Goal: Transaction & Acquisition: Download file/media

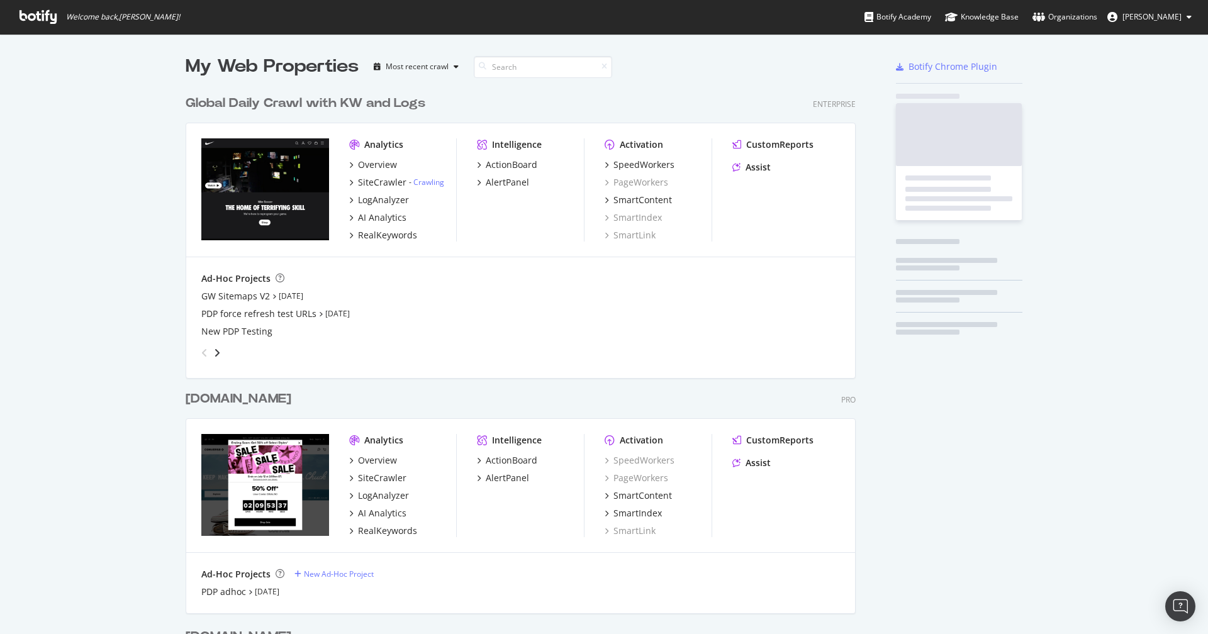
scroll to position [754, 680]
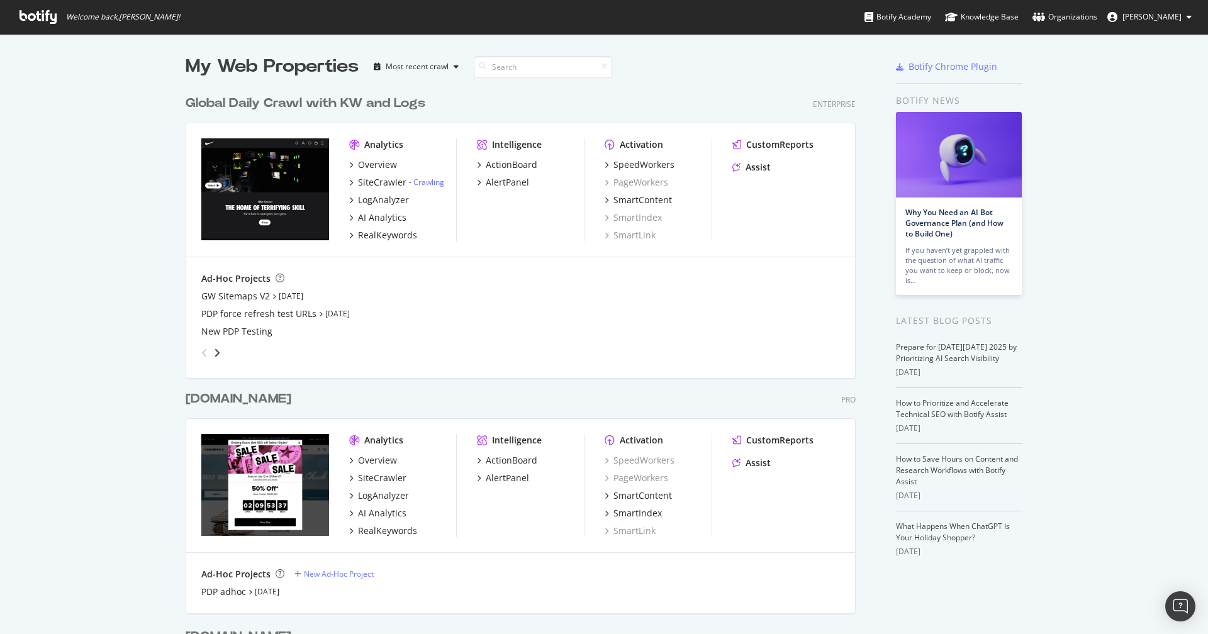
click at [325, 106] on div "Global Daily Crawl with KW and Logs" at bounding box center [306, 103] width 240 height 18
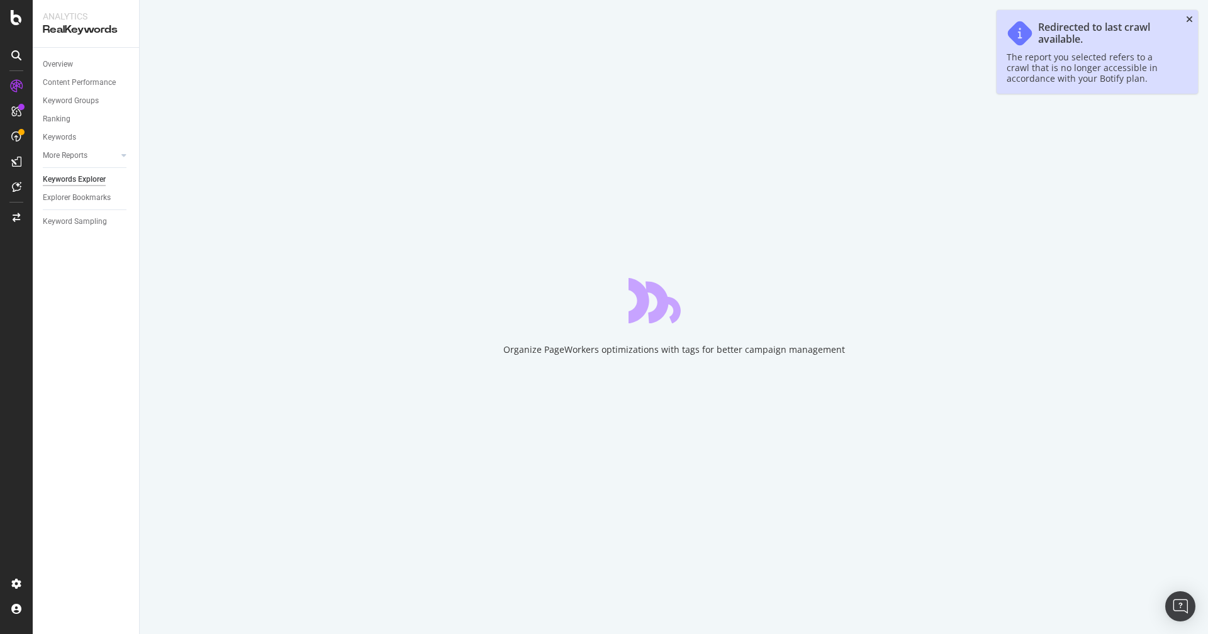
click at [1190, 22] on icon "close toast" at bounding box center [1189, 19] width 7 height 9
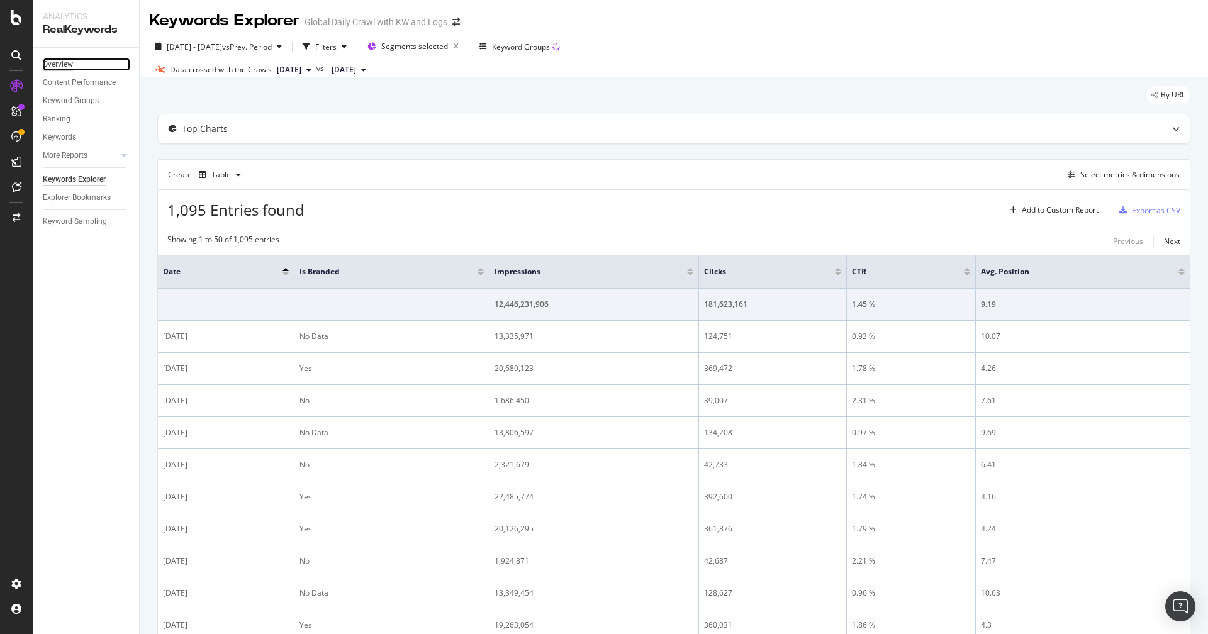
click at [69, 64] on div "Overview" at bounding box center [58, 64] width 30 height 13
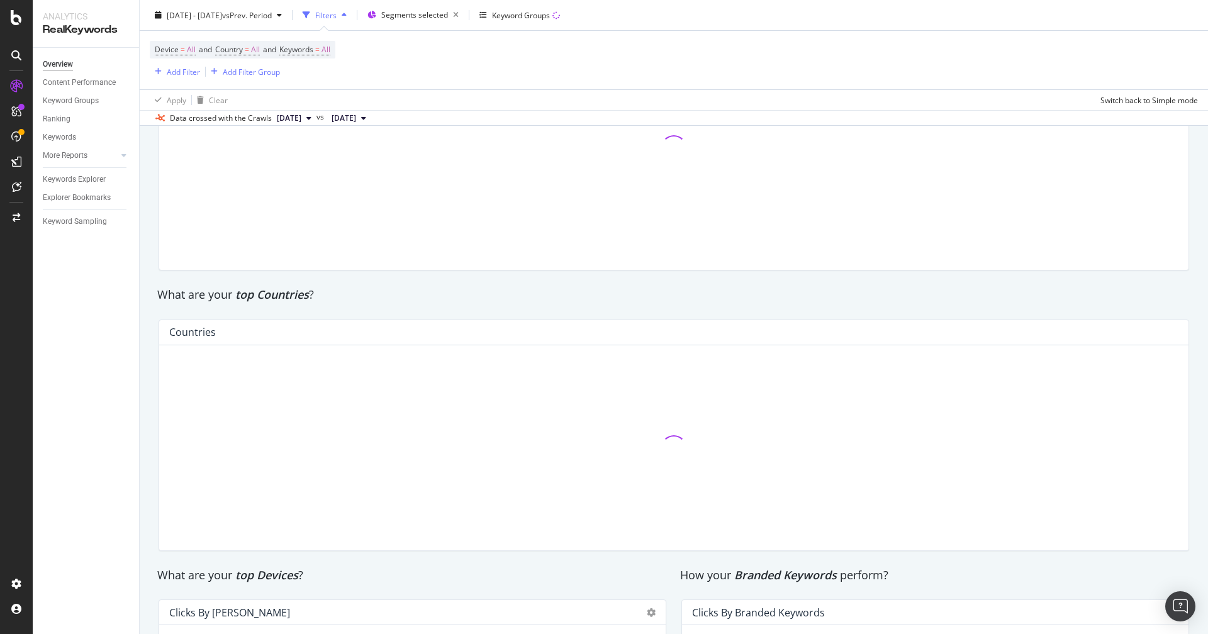
scroll to position [1902, 0]
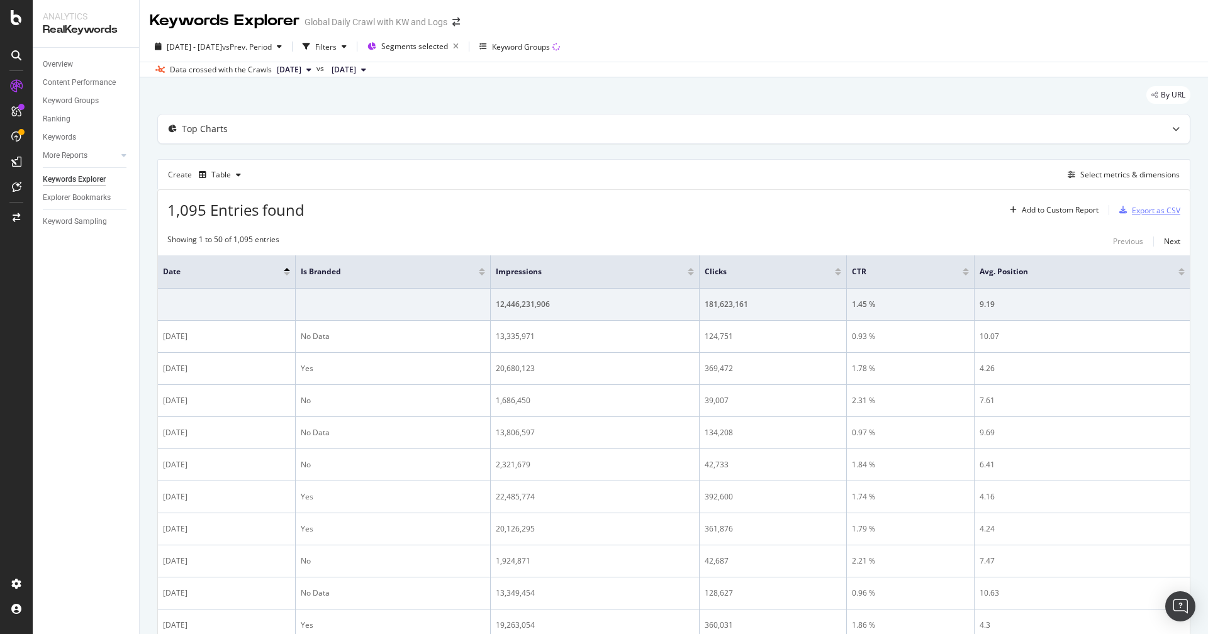
click at [1154, 210] on div "Export as CSV" at bounding box center [1156, 210] width 48 height 11
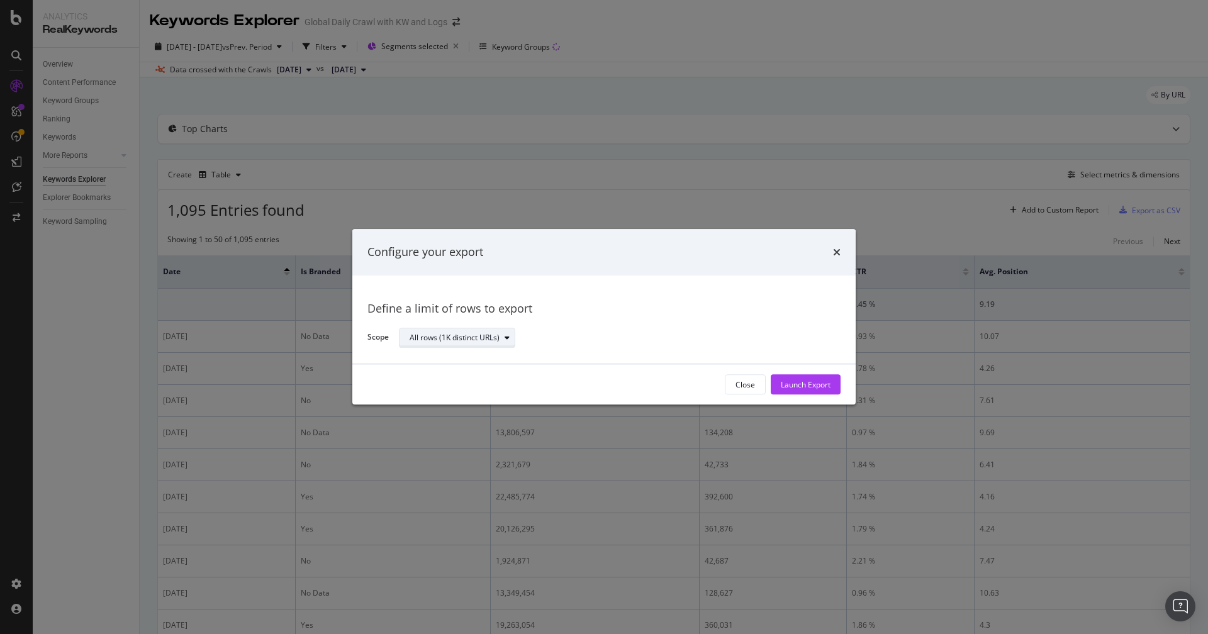
click at [481, 338] on div "All rows (1K distinct URLs)" at bounding box center [455, 338] width 90 height 8
click at [491, 358] on div "All rows (1K distinct URLs)" at bounding box center [464, 359] width 98 height 11
click at [788, 381] on div "Launch Export" at bounding box center [806, 384] width 50 height 11
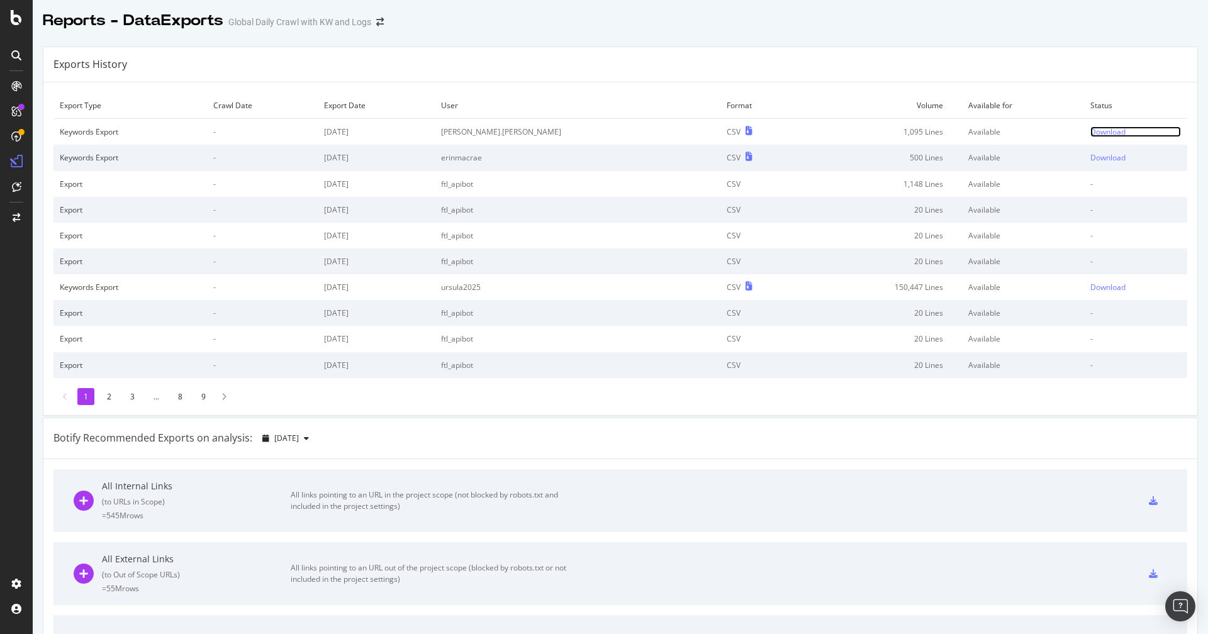
click at [1097, 131] on div "Download" at bounding box center [1107, 131] width 35 height 11
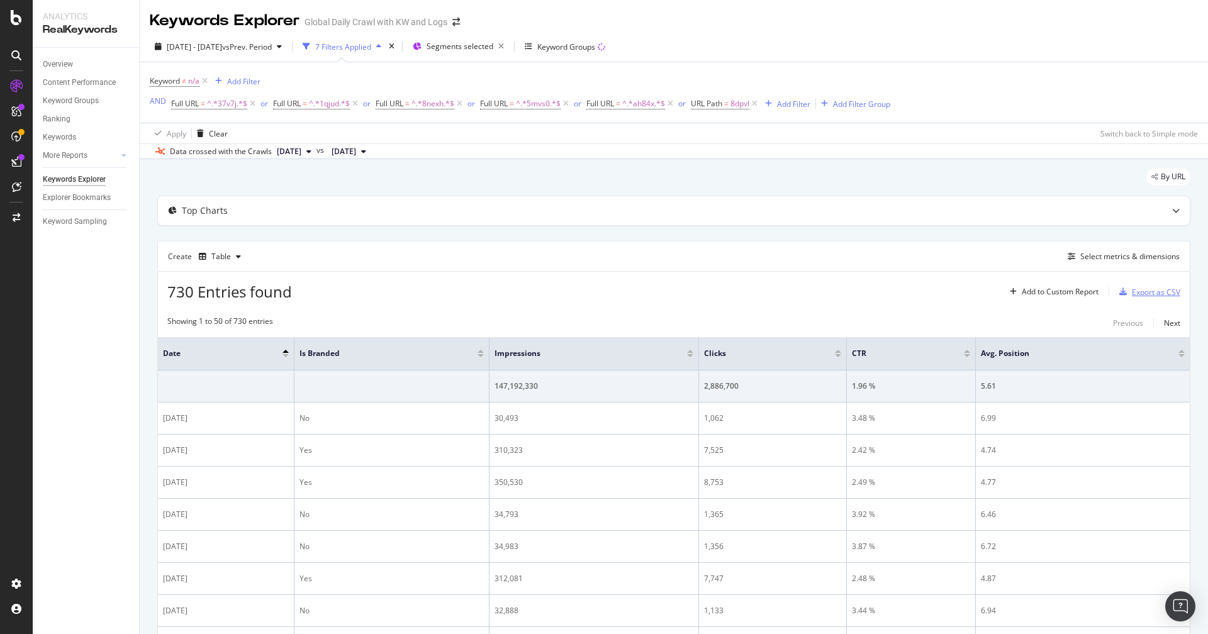
click at [1139, 289] on div "Export as CSV" at bounding box center [1156, 292] width 48 height 11
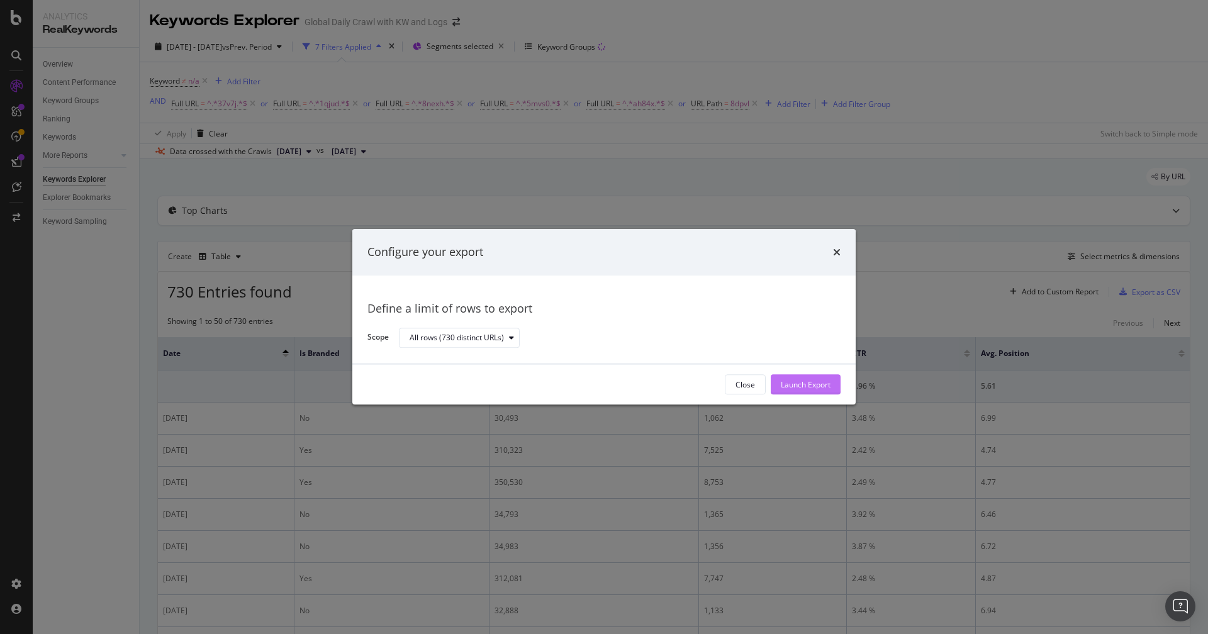
click at [818, 386] on div "Launch Export" at bounding box center [806, 384] width 50 height 11
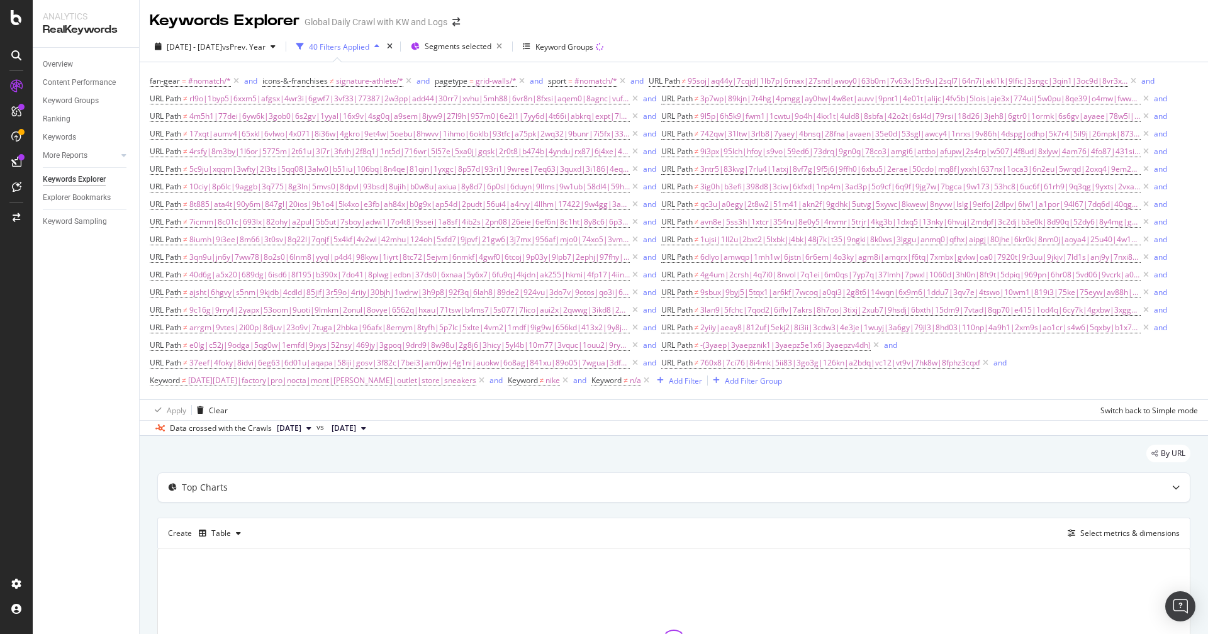
scroll to position [145, 0]
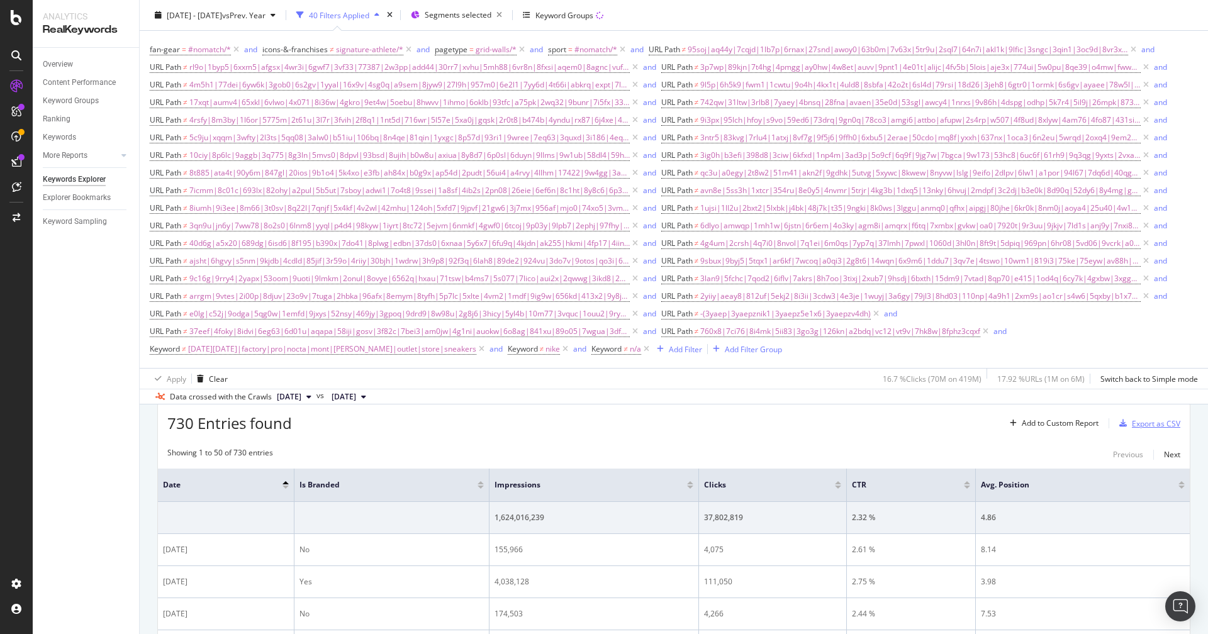
click at [1148, 420] on div "Export as CSV" at bounding box center [1156, 423] width 48 height 11
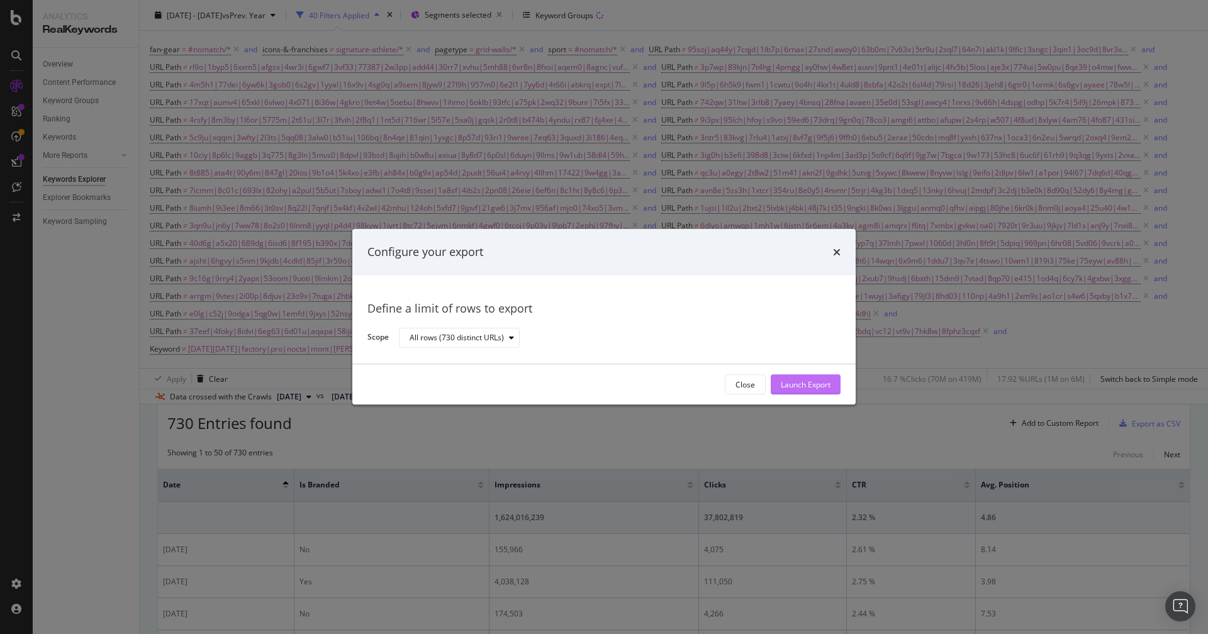
click at [781, 383] on div "Launch Export" at bounding box center [806, 384] width 50 height 11
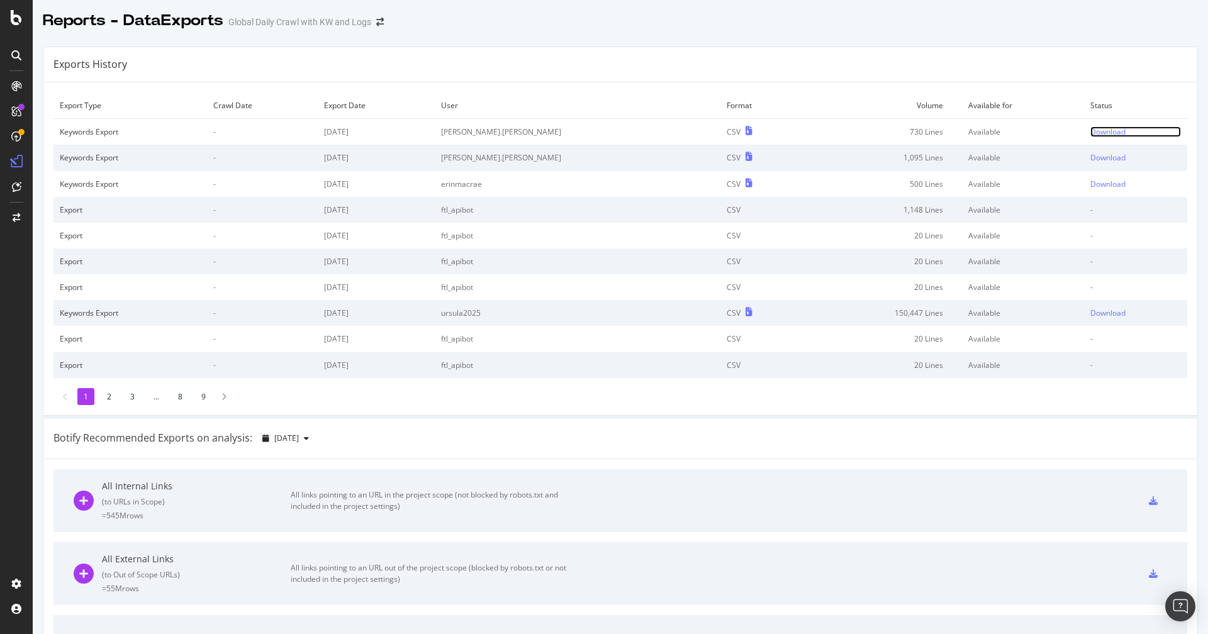
click at [1090, 132] on div "Download" at bounding box center [1107, 131] width 35 height 11
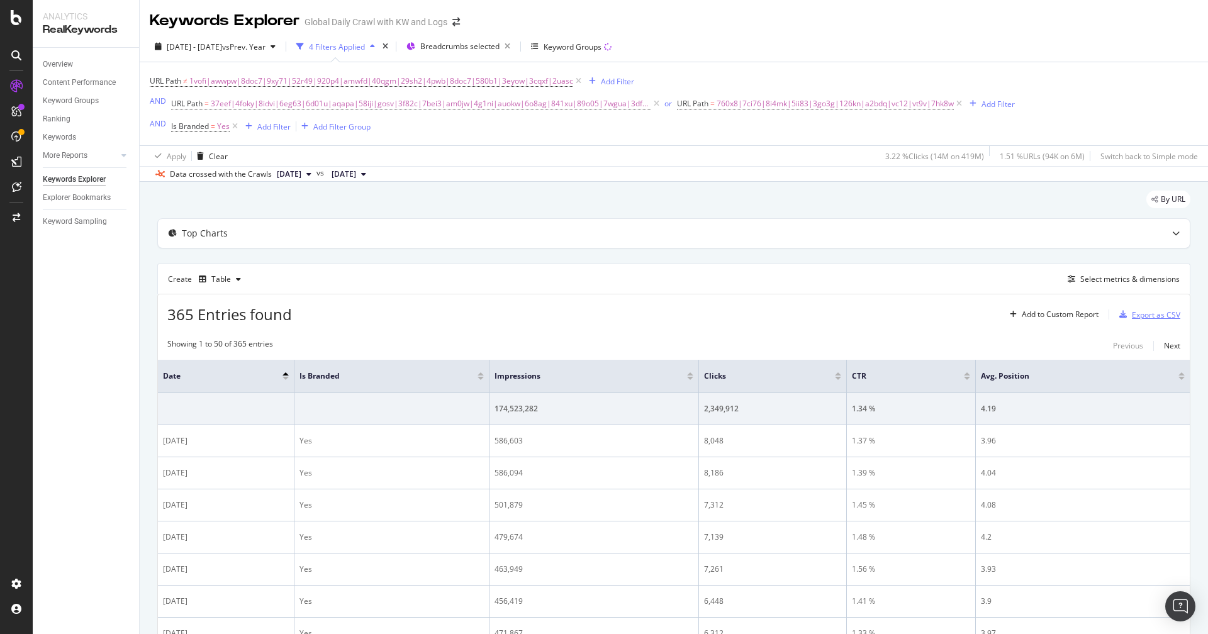
click at [1149, 311] on div "Export as CSV" at bounding box center [1156, 315] width 48 height 11
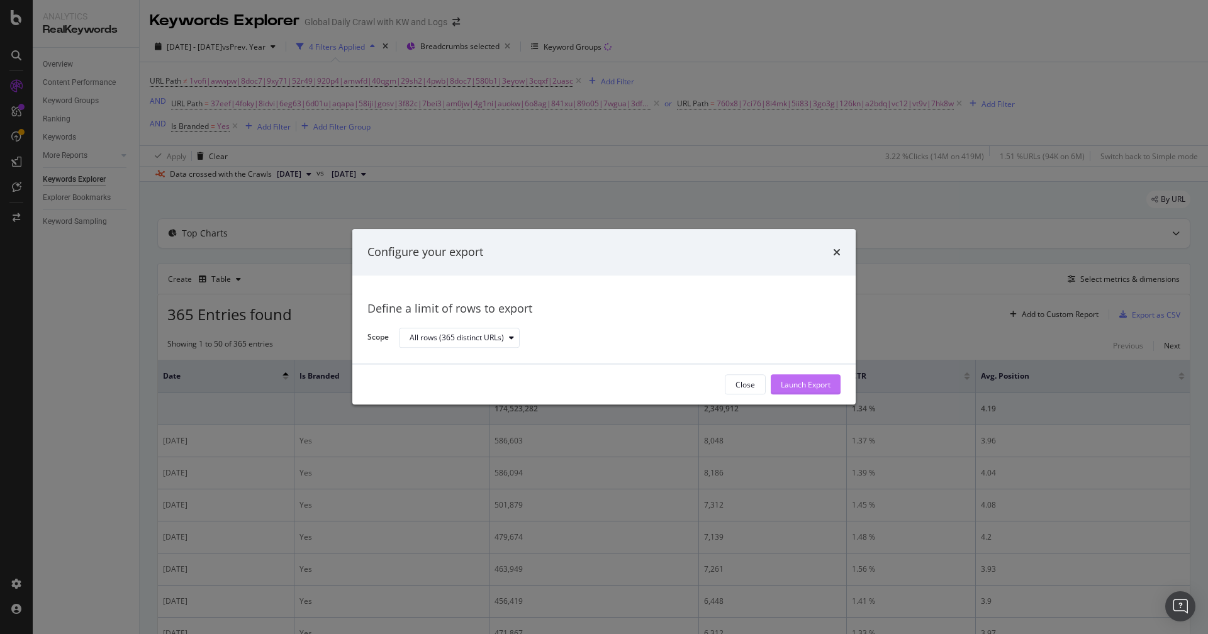
click at [781, 389] on div "Launch Export" at bounding box center [806, 384] width 50 height 11
